Goal: Check status

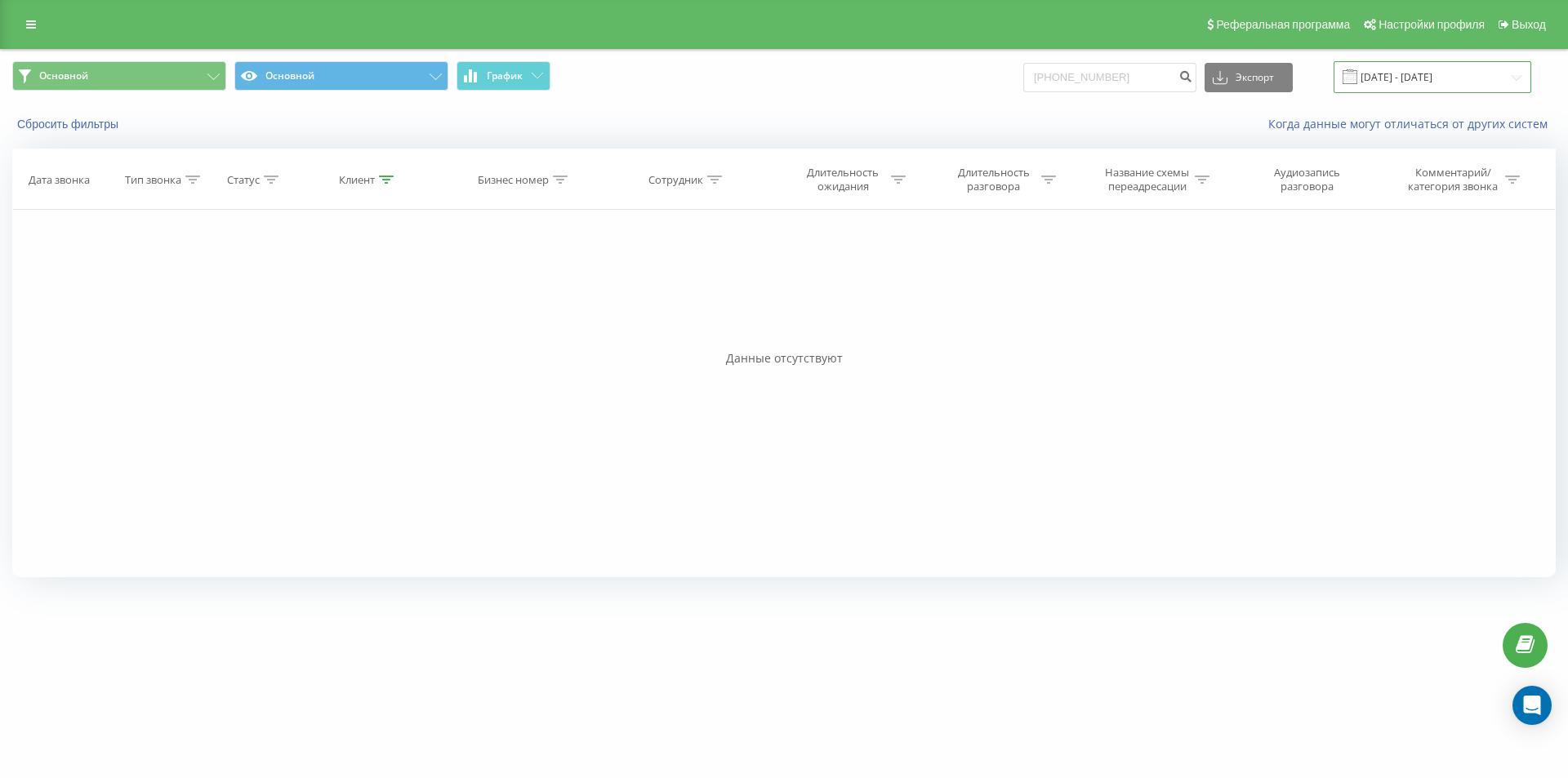
click at [1459, 80] on input "[DATE] - [DATE]" at bounding box center [1432, 77] width 198 height 32
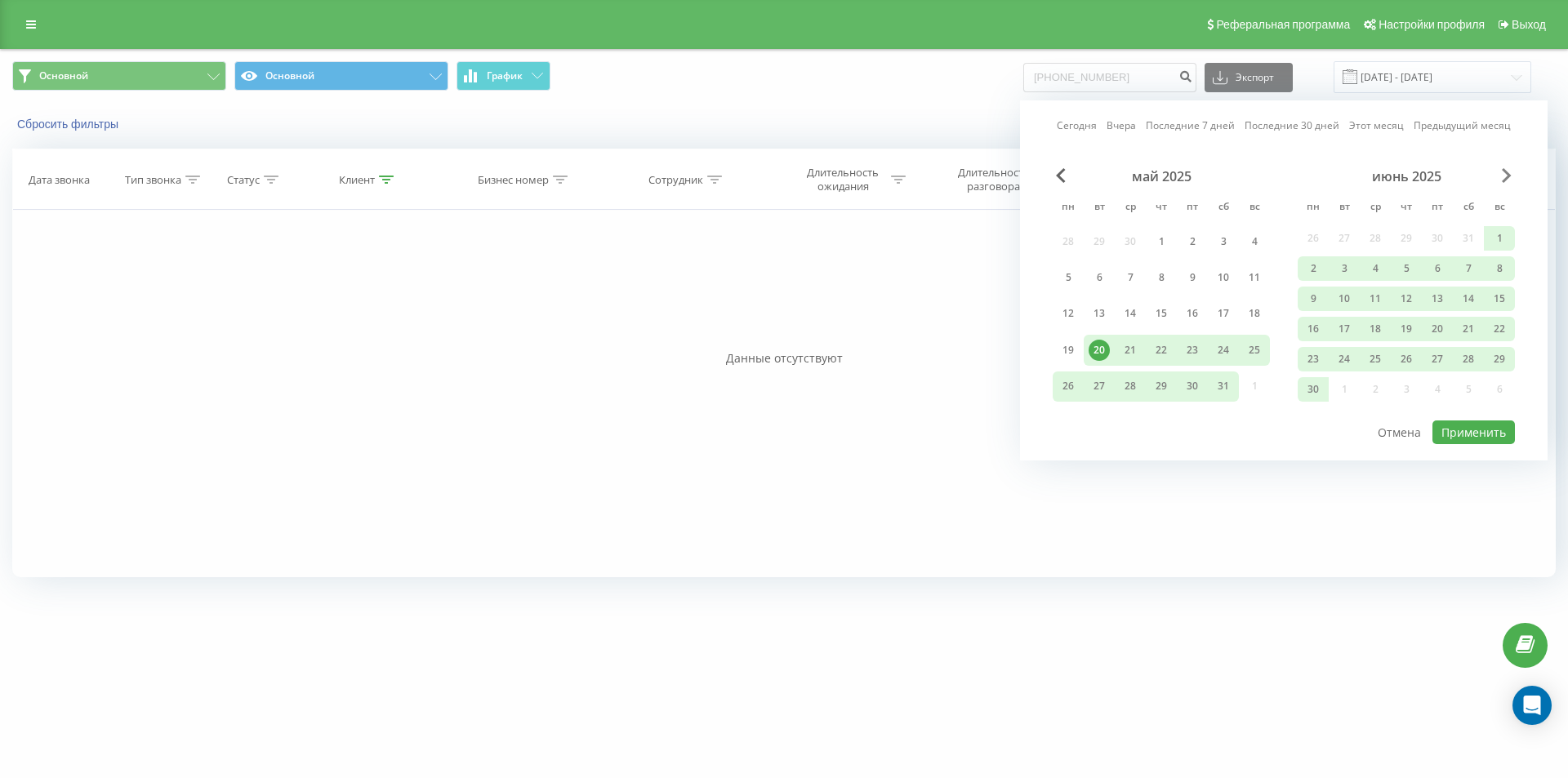
click at [1505, 177] on span "Next Month" at bounding box center [1506, 176] width 10 height 15
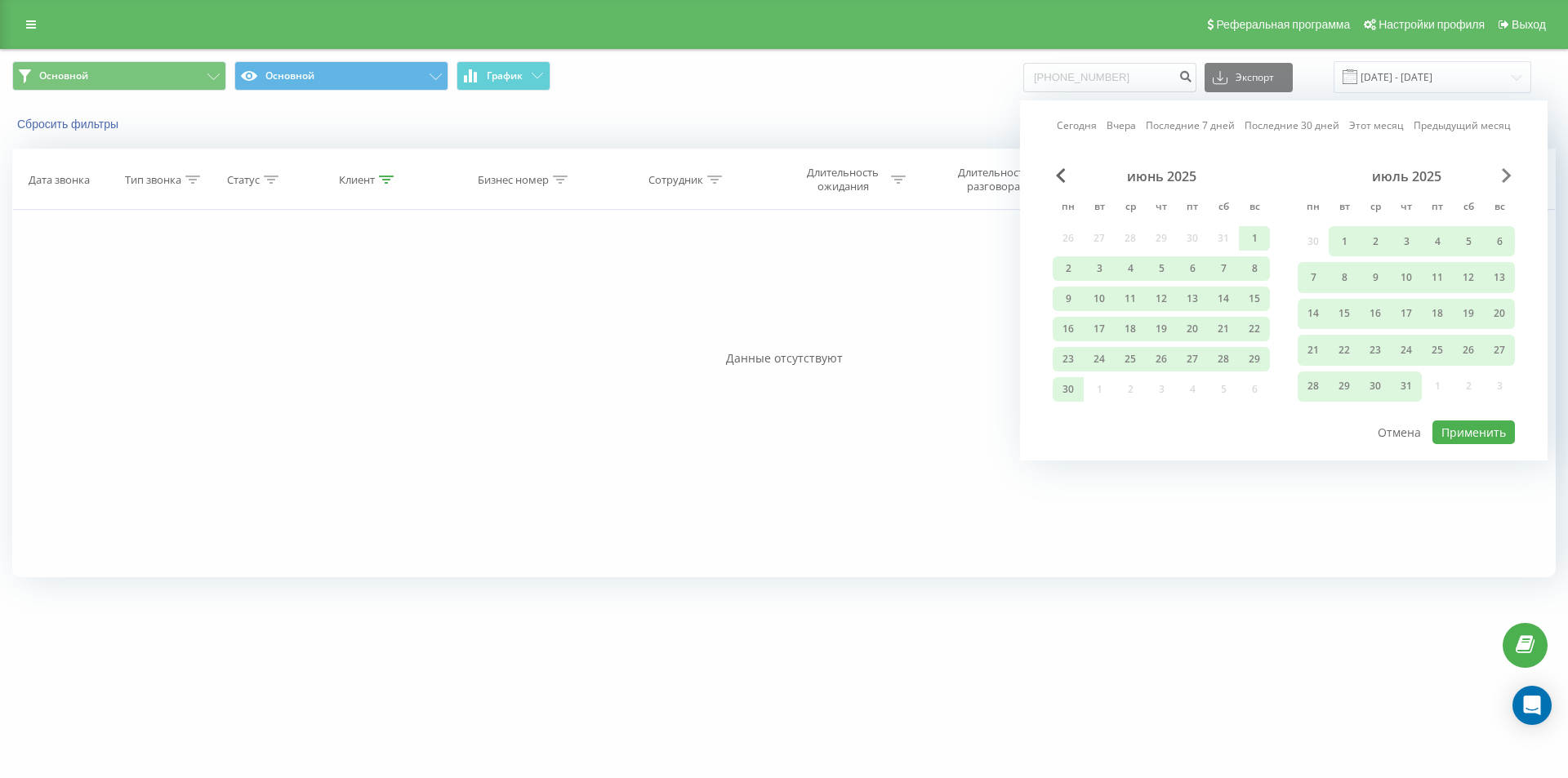
click at [1502, 172] on span "Next Month" at bounding box center [1506, 176] width 10 height 15
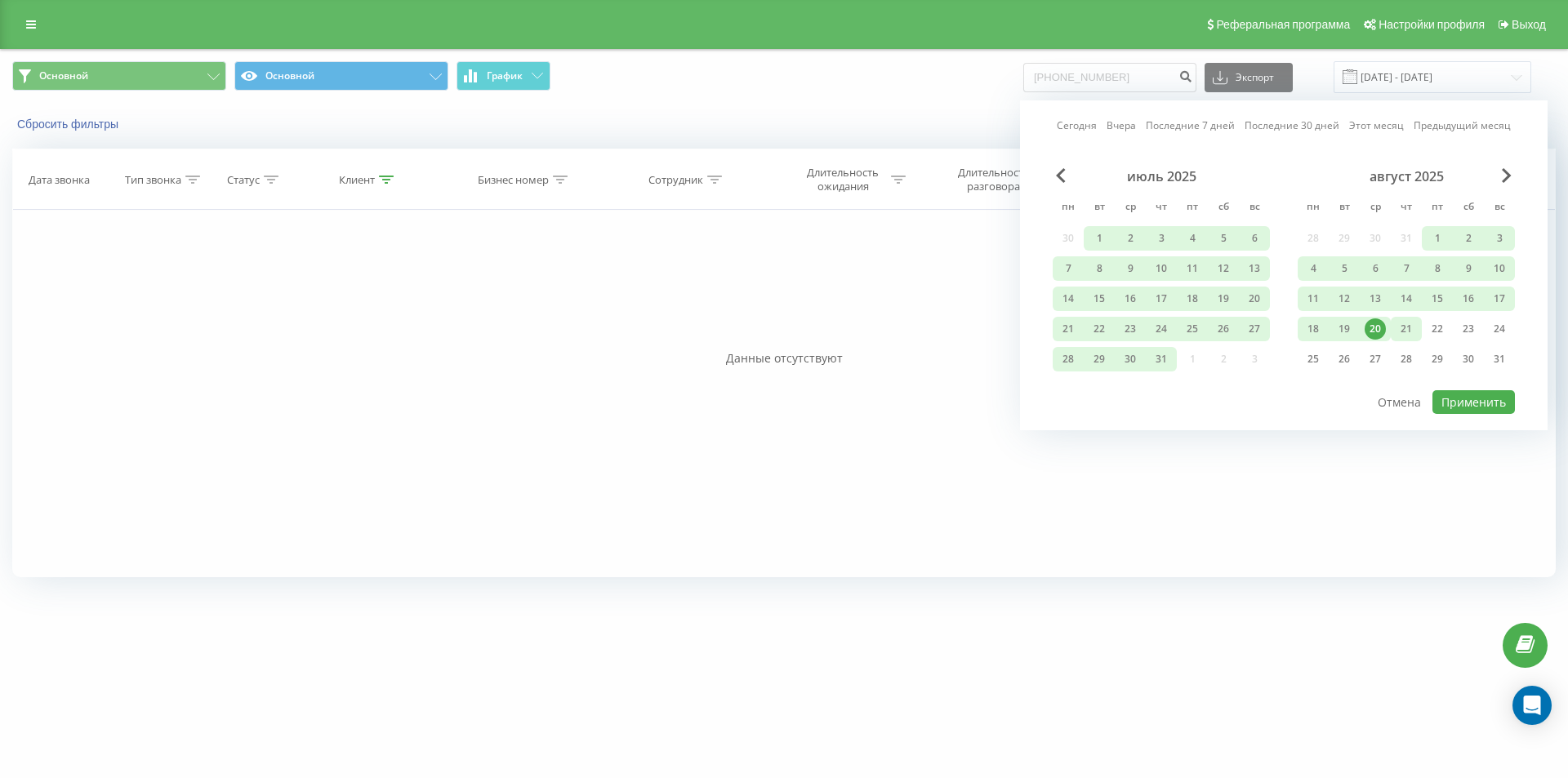
click at [1393, 326] on div "21" at bounding box center [1406, 328] width 31 height 25
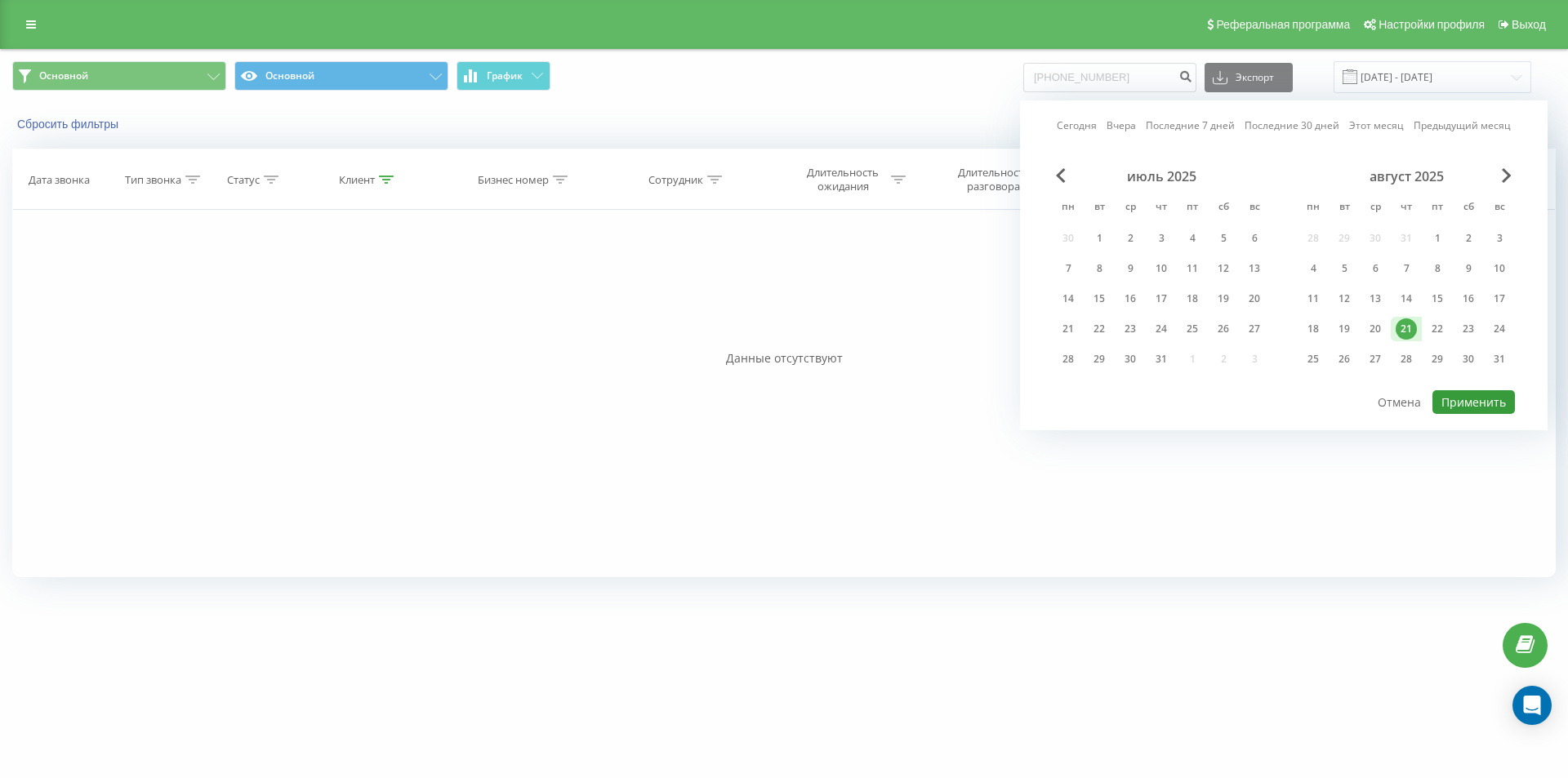
click at [1479, 395] on button "Применить" at bounding box center [1474, 402] width 83 height 24
type input "[DATE] - [DATE]"
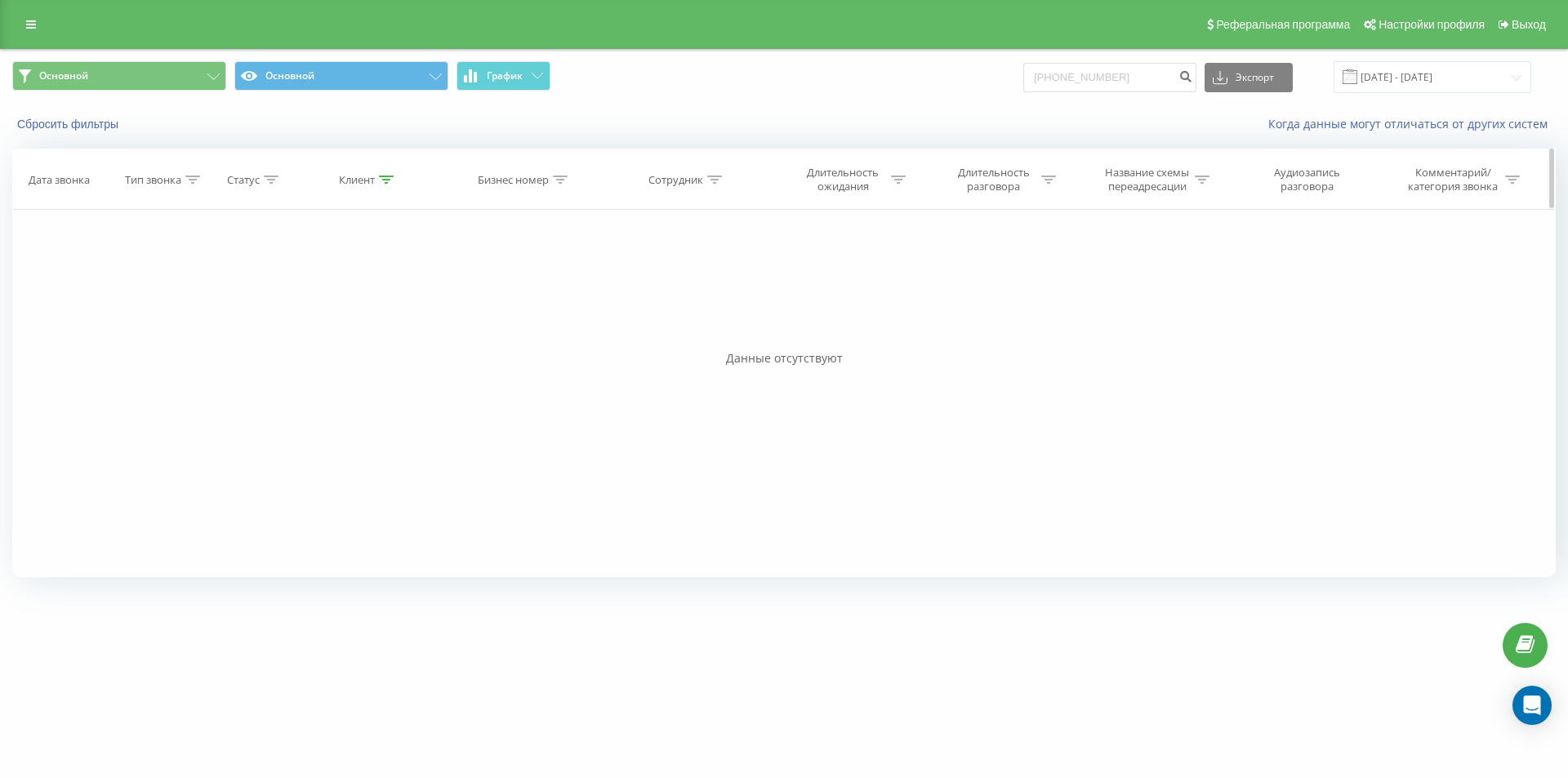
click at [380, 180] on icon at bounding box center [386, 179] width 15 height 8
drag, startPoint x: 386, startPoint y: 295, endPoint x: 265, endPoint y: 279, distance: 122.1
click at [265, 279] on div "Фильтровать по условию Равно Введите значение Отмена OK Фильтровать по условию …" at bounding box center [783, 393] width 1543 height 367
paste input "0975214048"
type input "0975214048"
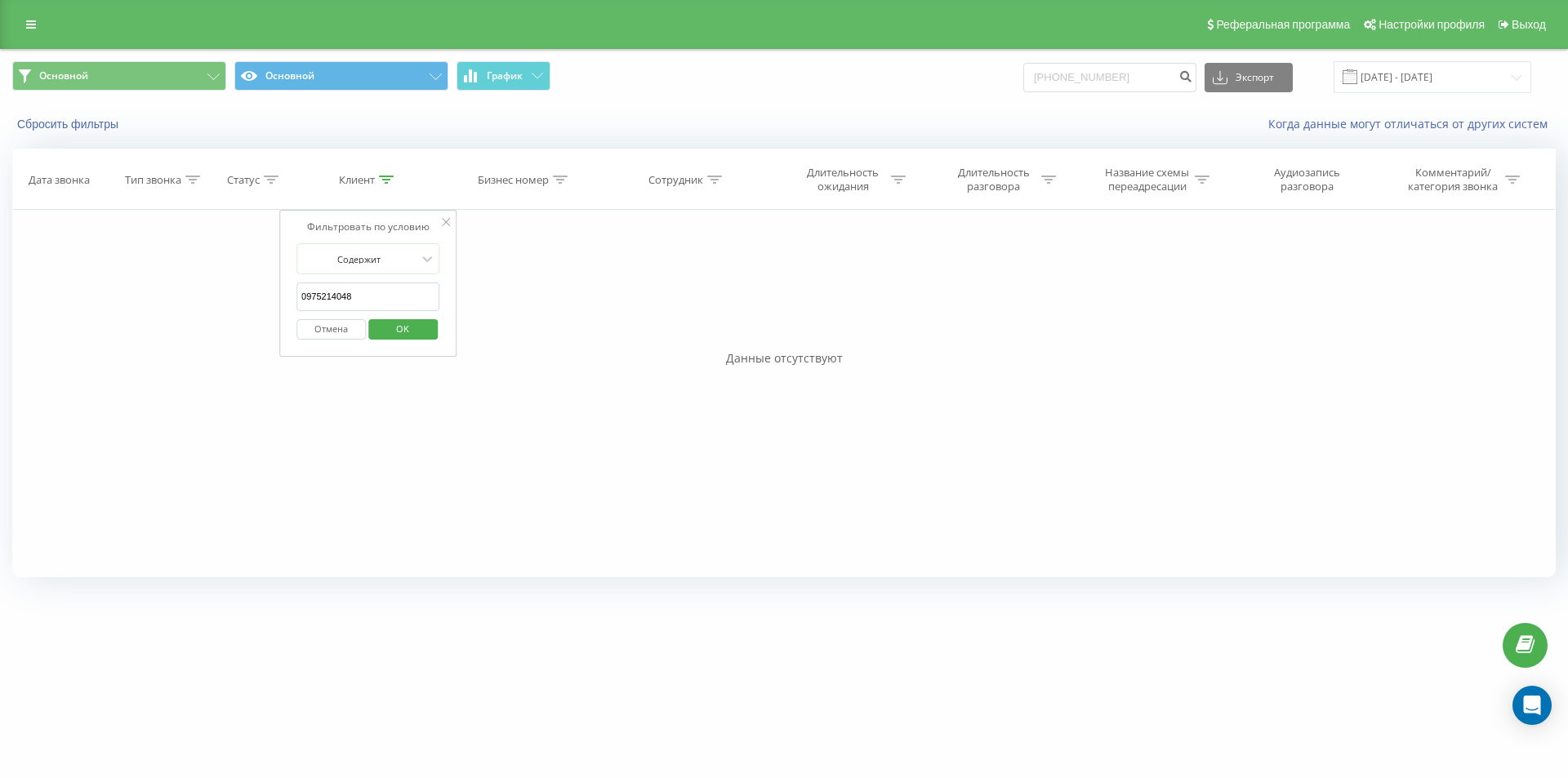
click at [398, 324] on span "OK" at bounding box center [403, 328] width 46 height 26
